Goal: Find specific page/section: Find specific page/section

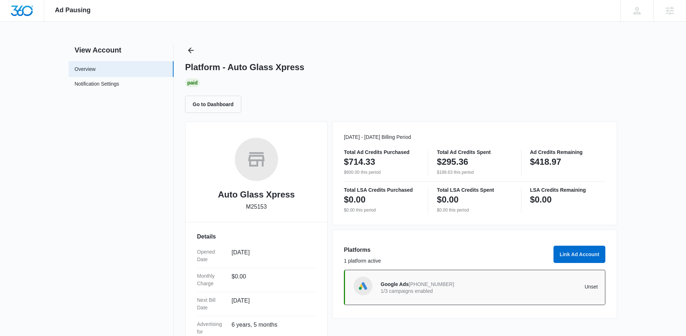
click at [183, 49] on div "View Account Overview Notification Settings 0 Platform - Auto Glass Xpress Paid…" at bounding box center [343, 235] width 548 height 380
click at [193, 50] on icon "Back" at bounding box center [190, 50] width 9 height 9
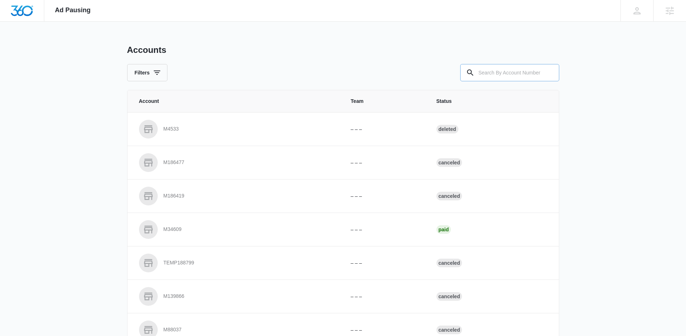
drag, startPoint x: 573, startPoint y: 75, endPoint x: 543, endPoint y: 73, distance: 29.6
click at [556, 73] on div "Ad Pausing Apps Reputation Forms CRM Email Social Content Ads Intelligence File…" at bounding box center [343, 168] width 686 height 336
drag, startPoint x: 541, startPoint y: 73, endPoint x: 524, endPoint y: 74, distance: 16.6
click at [533, 74] on input "text" at bounding box center [509, 72] width 99 height 17
paste input "M336033"
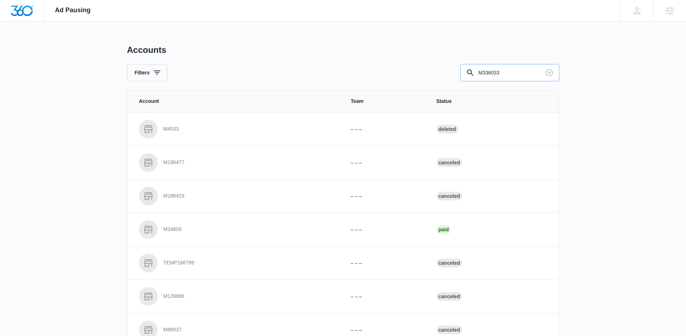
type input "M336033"
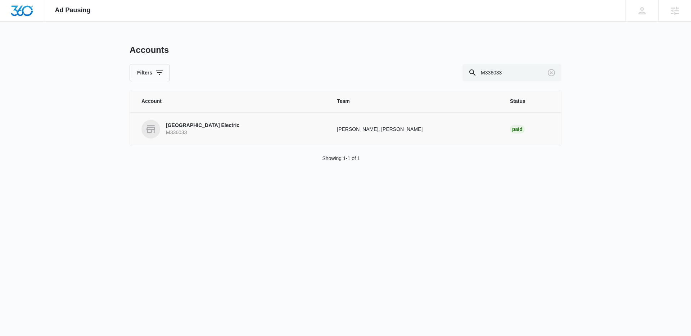
click at [174, 135] on p "M336033" at bounding box center [202, 132] width 73 height 7
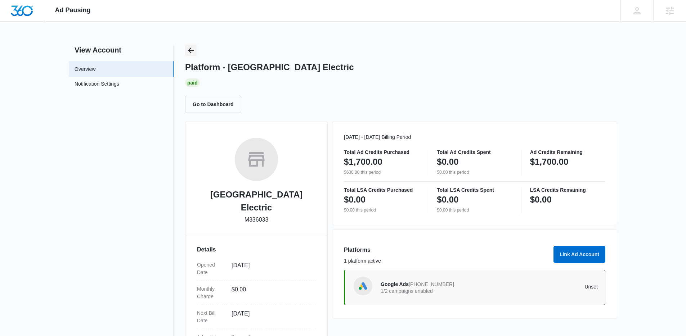
click at [190, 48] on icon "Back" at bounding box center [190, 50] width 9 height 9
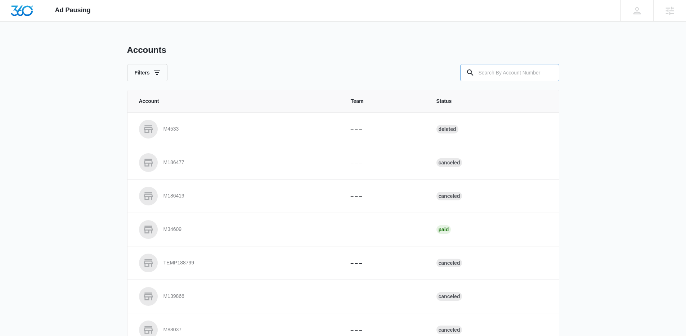
click at [504, 67] on input "text" at bounding box center [509, 72] width 99 height 17
paste input "M335185"
type input "M335185"
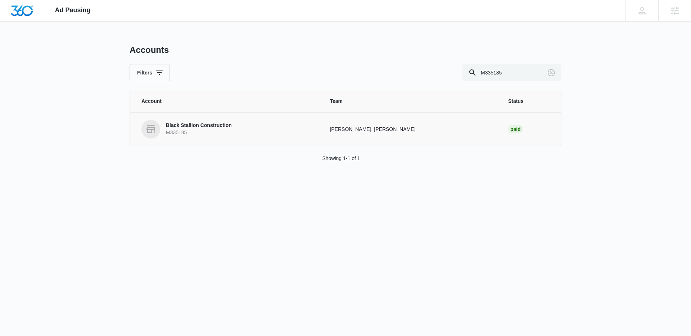
click at [199, 132] on p "M335185" at bounding box center [199, 132] width 66 height 7
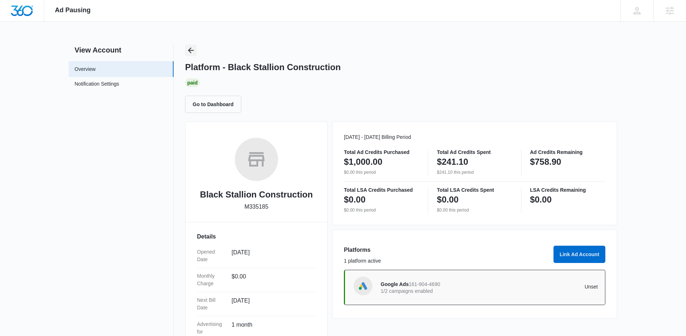
click at [194, 52] on icon "Back" at bounding box center [190, 50] width 9 height 9
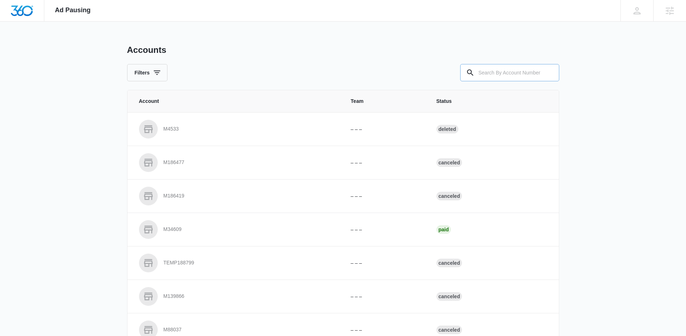
click at [472, 73] on icon at bounding box center [470, 72] width 9 height 9
drag, startPoint x: 498, startPoint y: 75, endPoint x: 432, endPoint y: 67, distance: 66.4
click at [485, 72] on input "text" at bounding box center [509, 72] width 99 height 17
paste input "M17866"
type input "M17866"
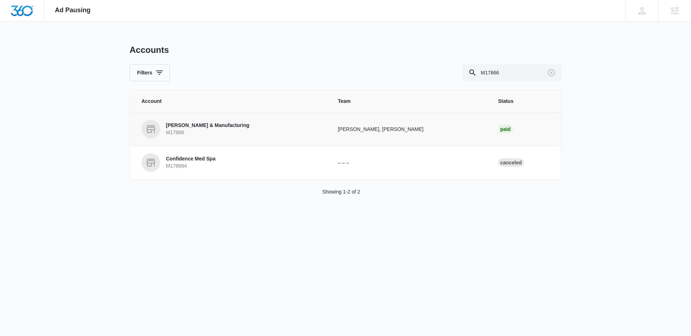
click at [210, 126] on p "[PERSON_NAME] & Manufacturing" at bounding box center [208, 125] width 84 height 7
